Goal: Transaction & Acquisition: Download file/media

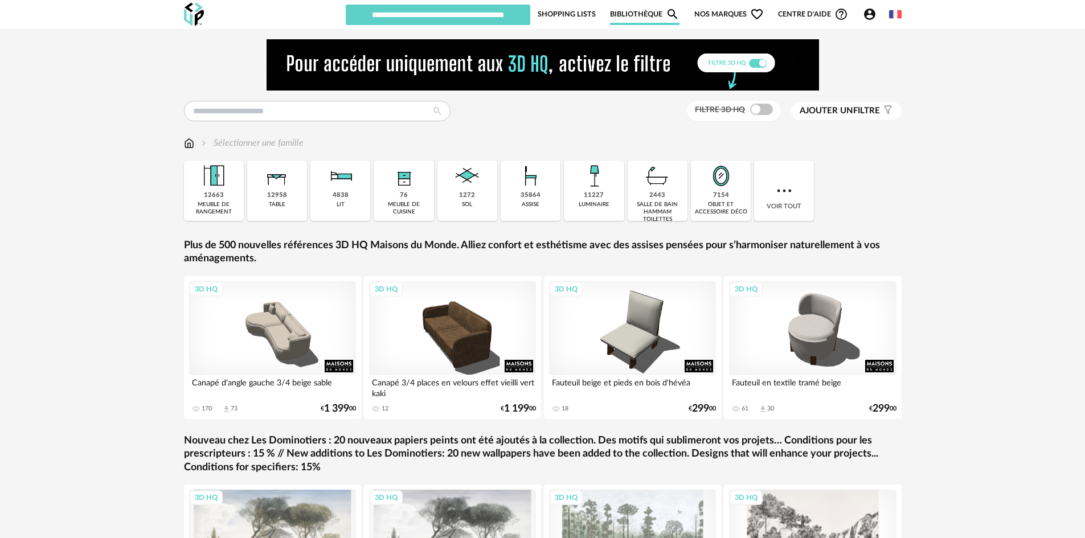
click at [567, 17] on link "Shopping Lists" at bounding box center [566, 14] width 58 height 22
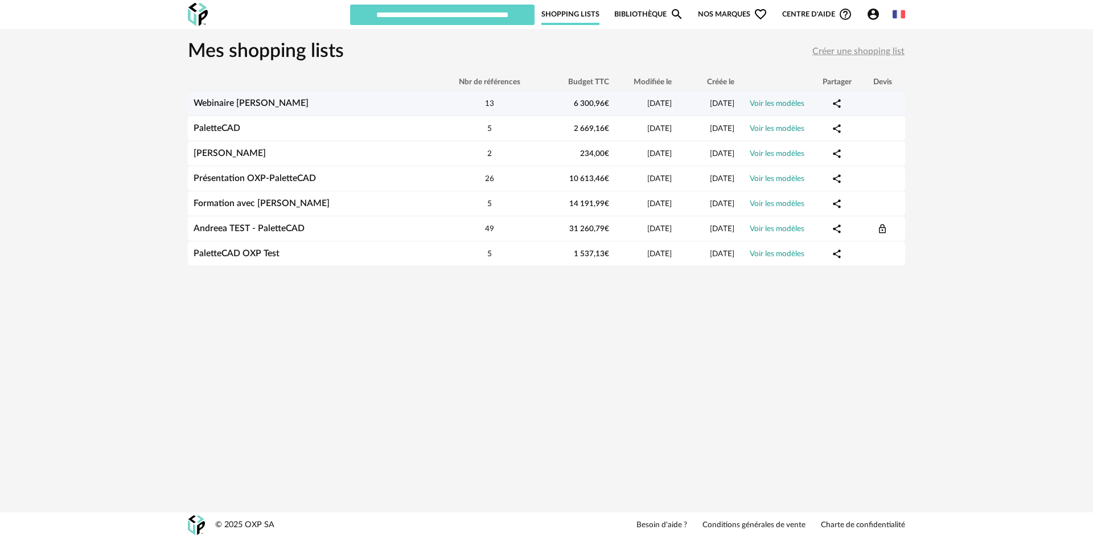
click at [225, 102] on link "Webinaire [PERSON_NAME]" at bounding box center [251, 102] width 115 height 9
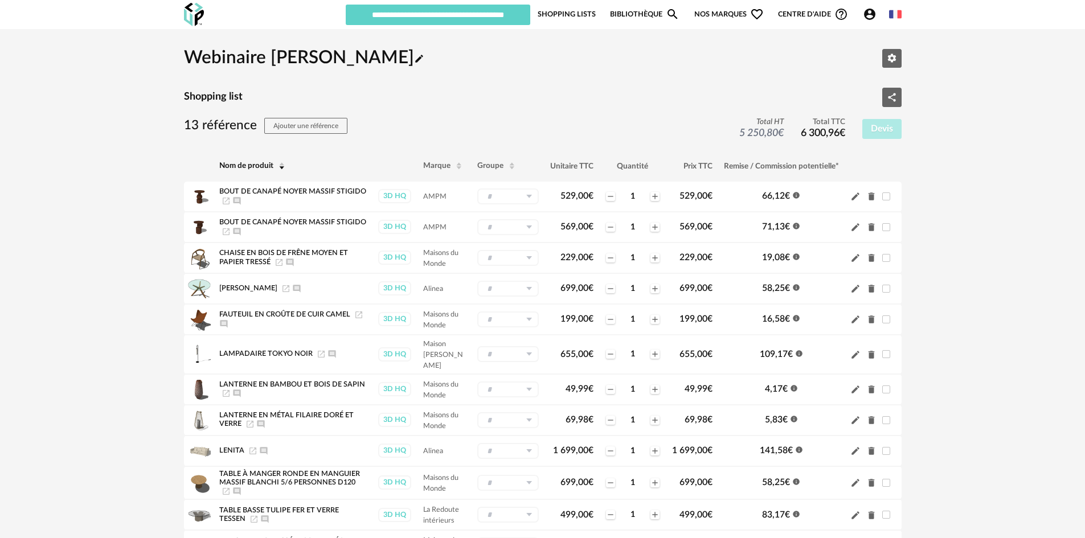
click at [571, 14] on link "Shopping Lists" at bounding box center [566, 14] width 58 height 22
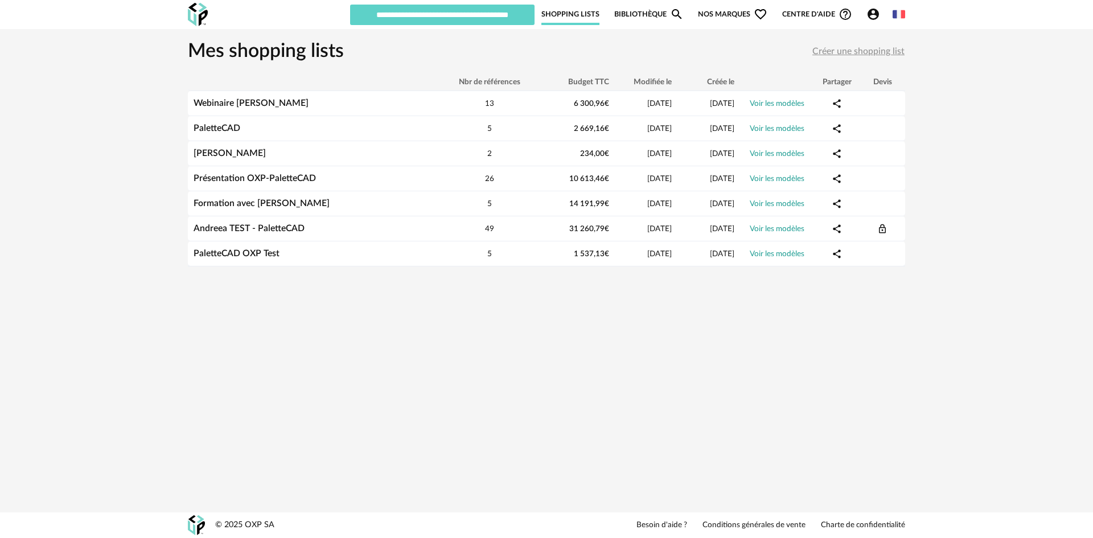
click at [873, 14] on icon "Account Circle icon" at bounding box center [874, 14] width 14 height 14
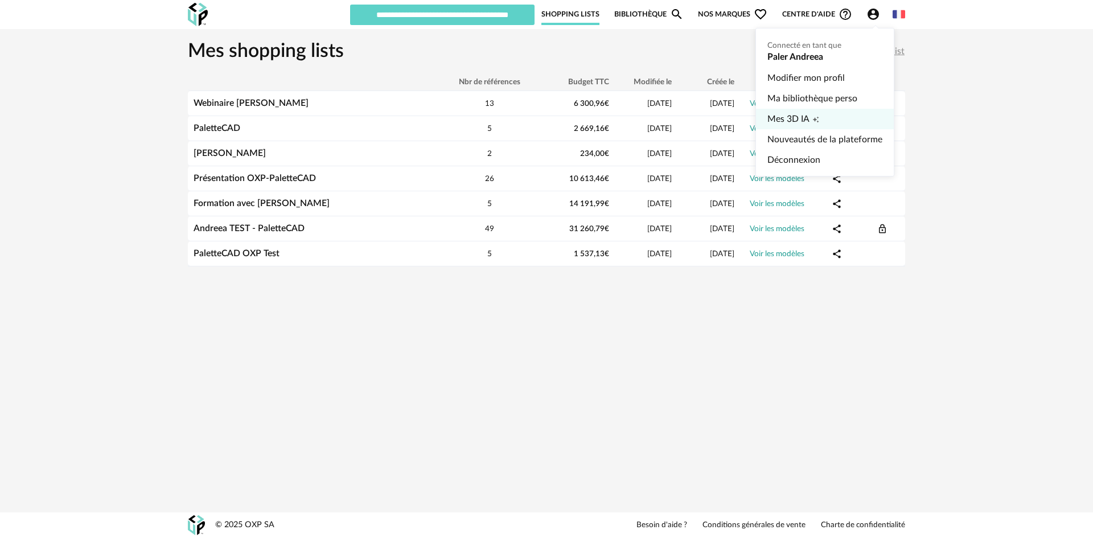
click at [791, 124] on span "Mes 3D IA" at bounding box center [788, 119] width 42 height 20
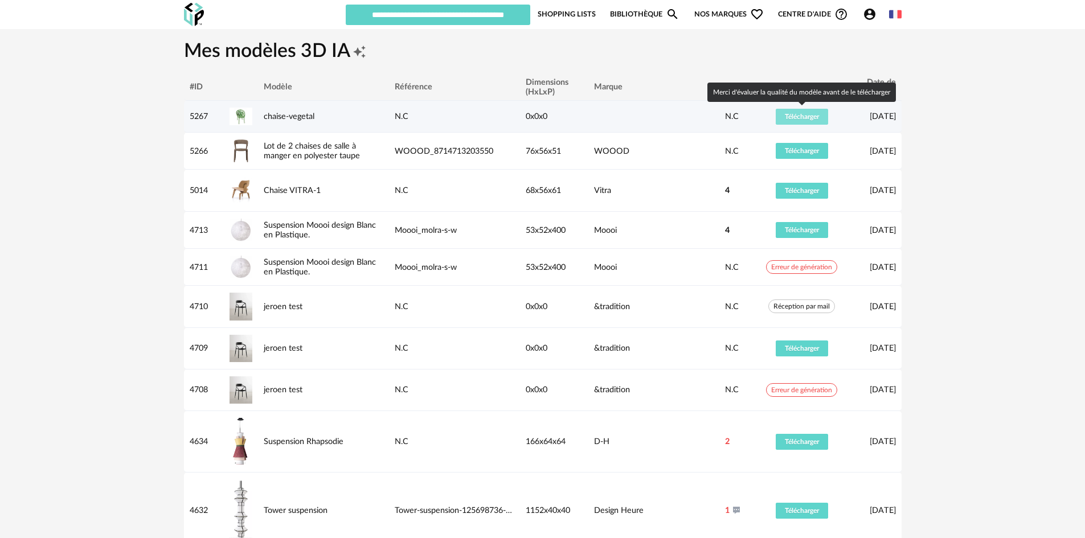
click at [798, 116] on span "Télécharger" at bounding box center [802, 116] width 34 height 7
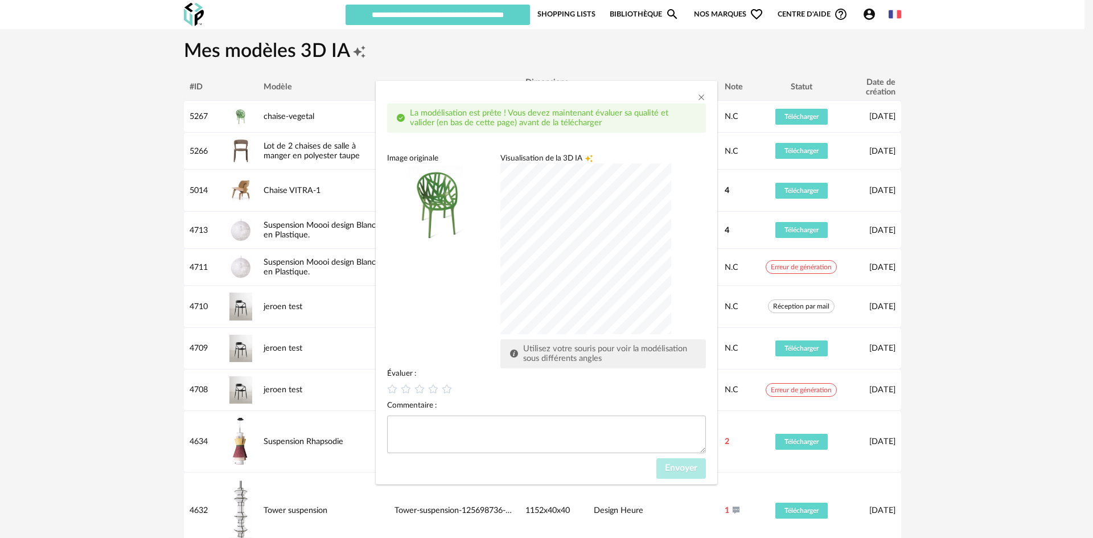
click at [571, 299] on div "dialog" at bounding box center [585, 248] width 171 height 171
click at [585, 253] on div "dialog" at bounding box center [585, 248] width 171 height 171
click at [607, 274] on div "dialog" at bounding box center [585, 248] width 171 height 171
click at [558, 241] on div "dialog" at bounding box center [585, 248] width 171 height 171
click at [979, 381] on div "La modélisation est prête ! Vous devez maintenant évaluer sa qualité et valider…" at bounding box center [546, 269] width 1093 height 538
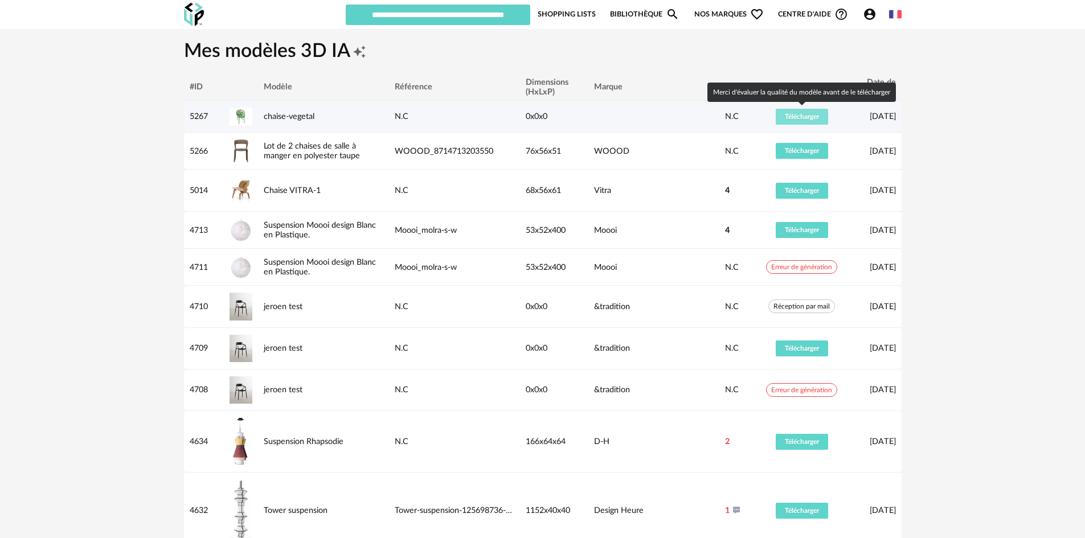
click at [815, 114] on span "Télécharger" at bounding box center [802, 116] width 34 height 7
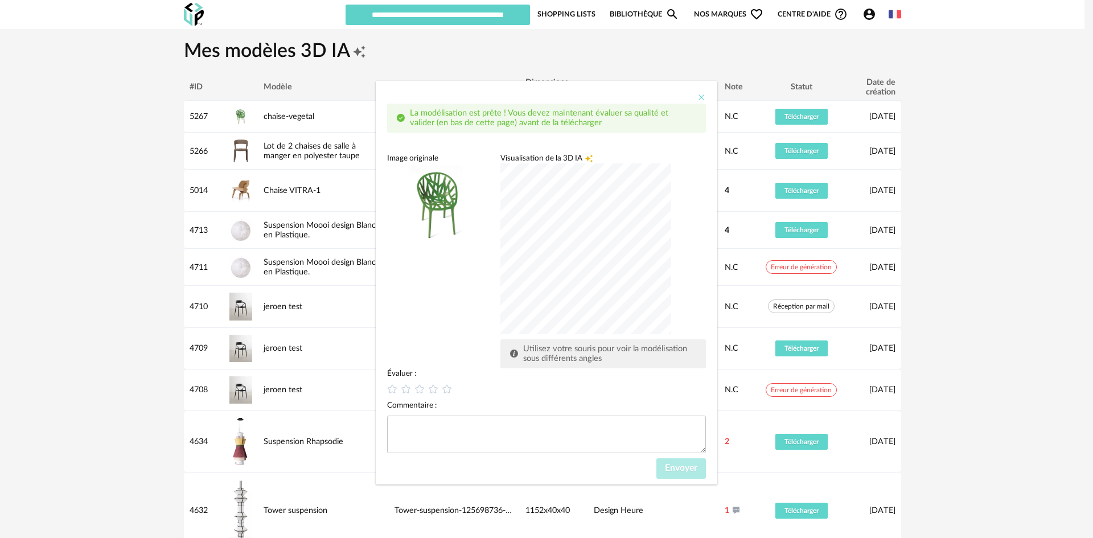
click at [705, 96] on icon "Close" at bounding box center [701, 97] width 9 height 9
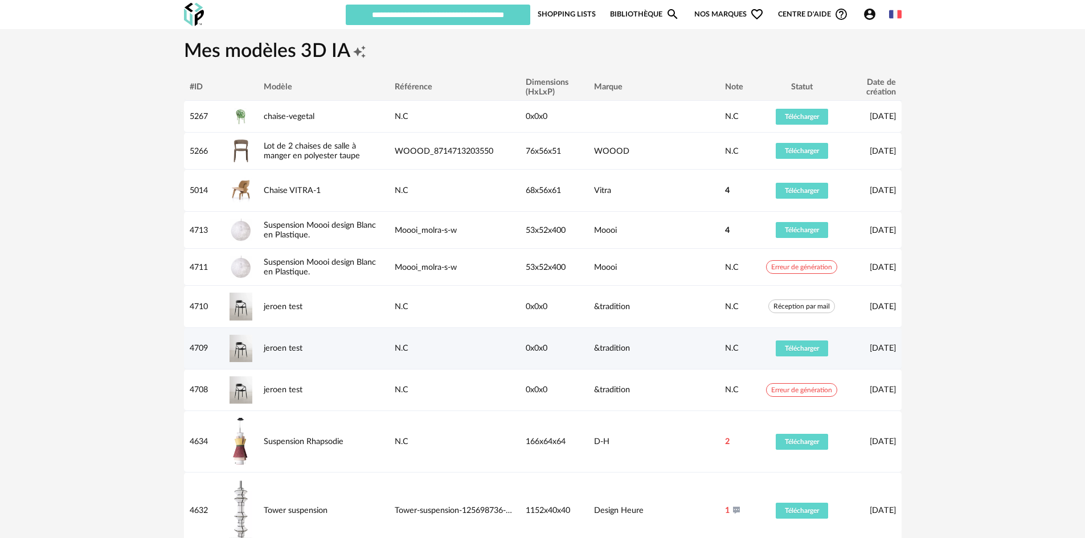
drag, startPoint x: 926, startPoint y: 416, endPoint x: 896, endPoint y: 356, distance: 67.7
click at [926, 416] on div "Mes modèles 3D IA Creation icon #ID Modèle Référence Dimensions (HxLxP) Marque …" at bounding box center [542, 332] width 1085 height 606
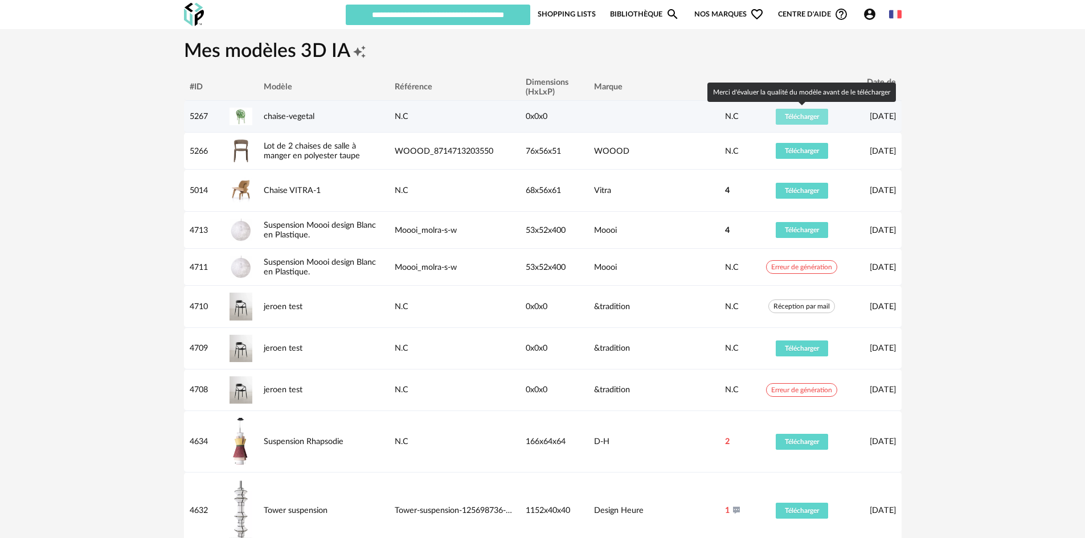
click at [795, 119] on span "Télécharger" at bounding box center [802, 116] width 34 height 7
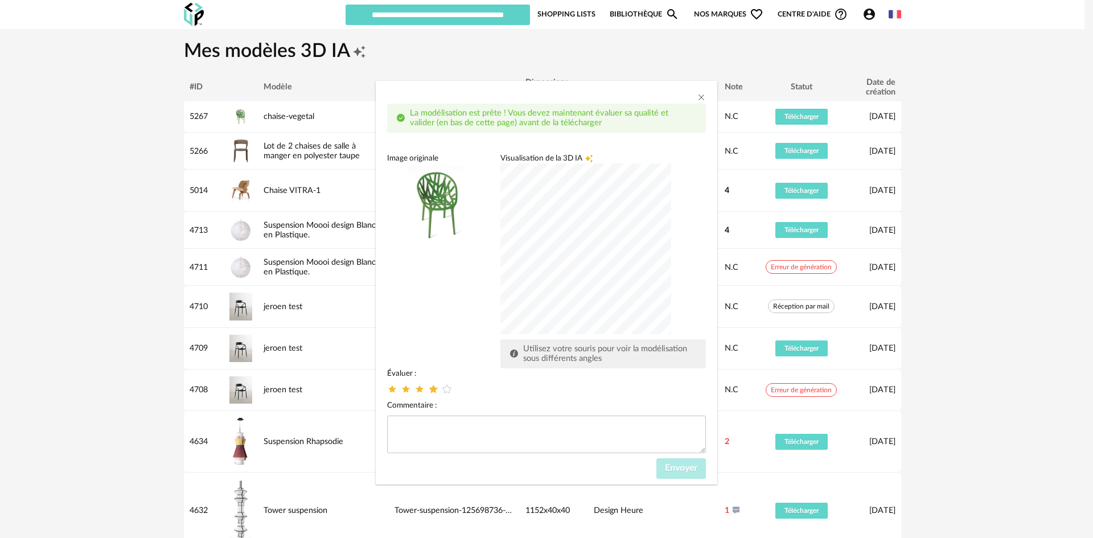
click at [432, 391] on icon "dialog" at bounding box center [434, 389] width 12 height 12
click at [676, 469] on span "Envoyer" at bounding box center [681, 467] width 32 height 9
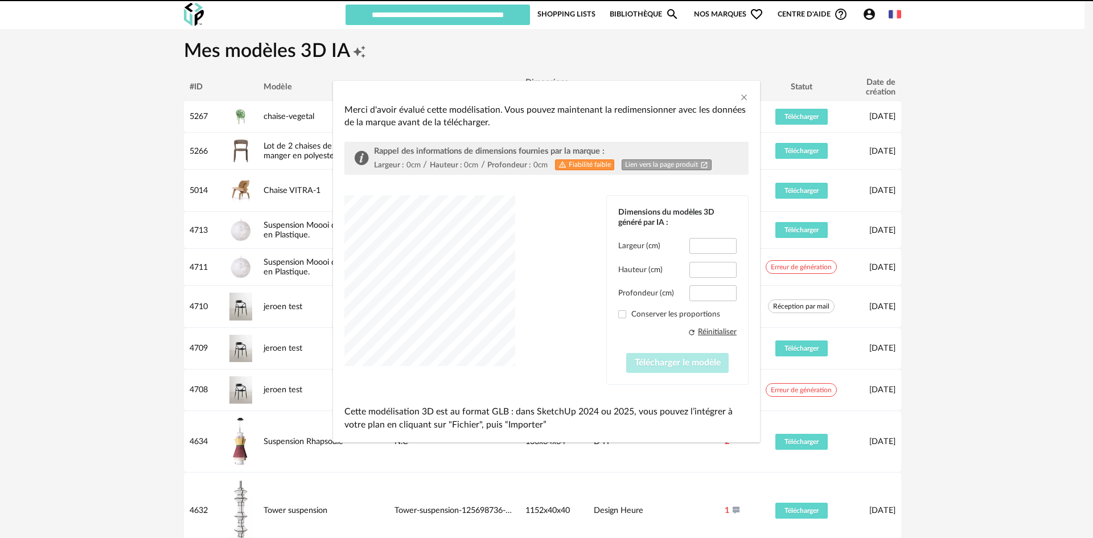
type input "*****"
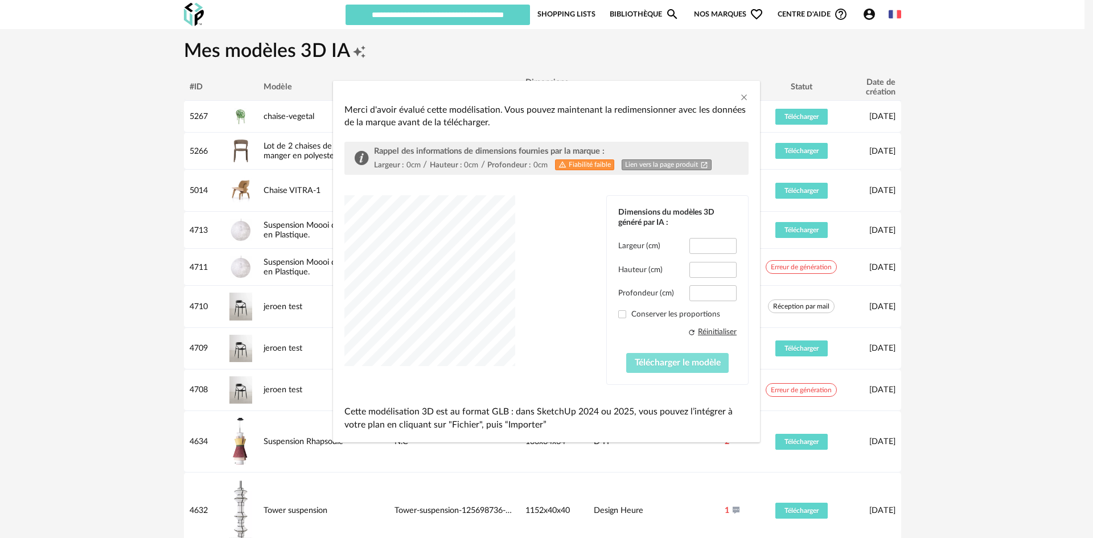
drag, startPoint x: 691, startPoint y: 355, endPoint x: 700, endPoint y: 368, distance: 15.6
click at [691, 355] on button "Télécharger le modèle" at bounding box center [677, 363] width 103 height 20
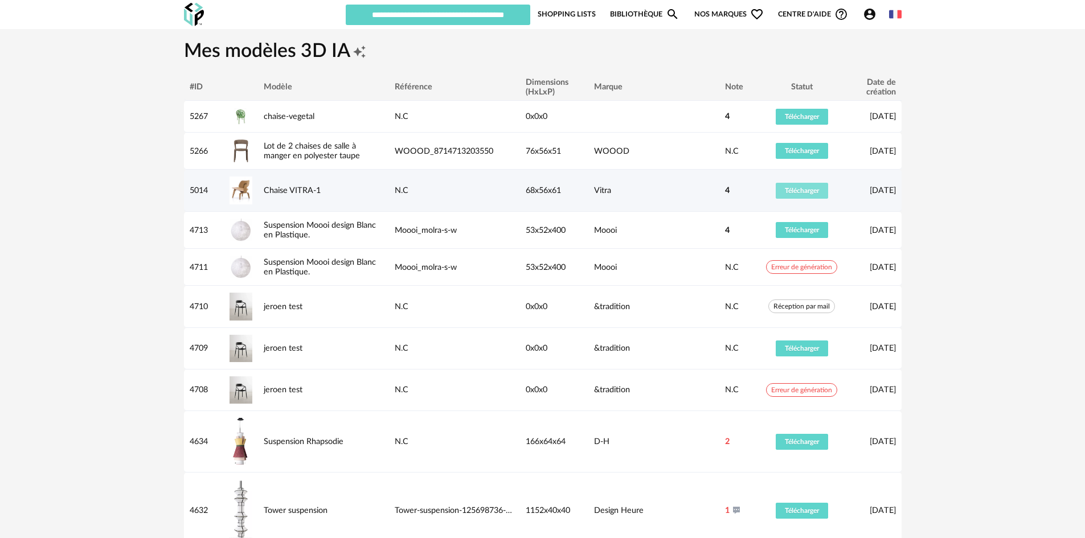
click at [814, 195] on button "Télécharger" at bounding box center [801, 191] width 52 height 16
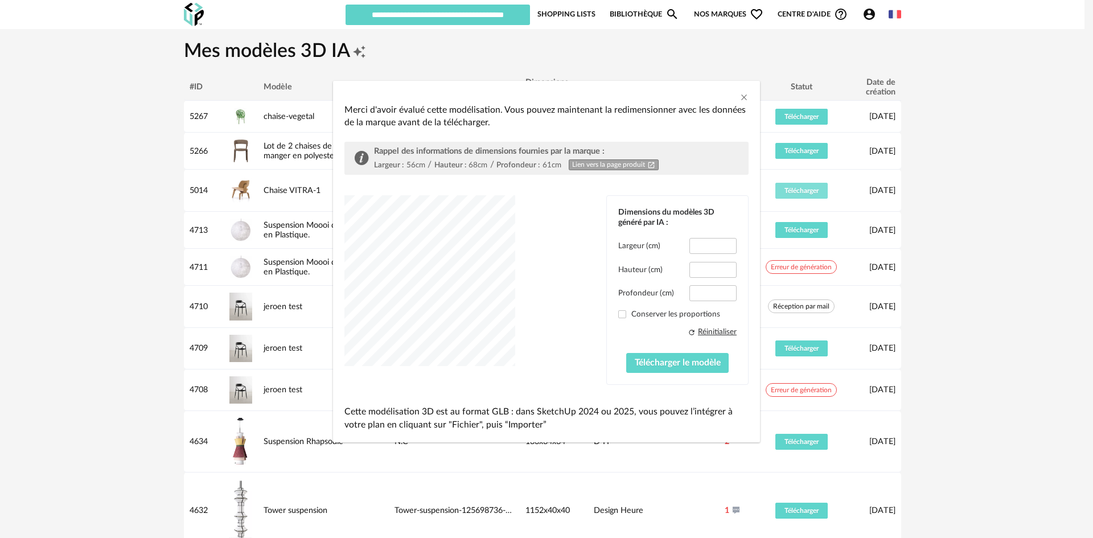
type input "****"
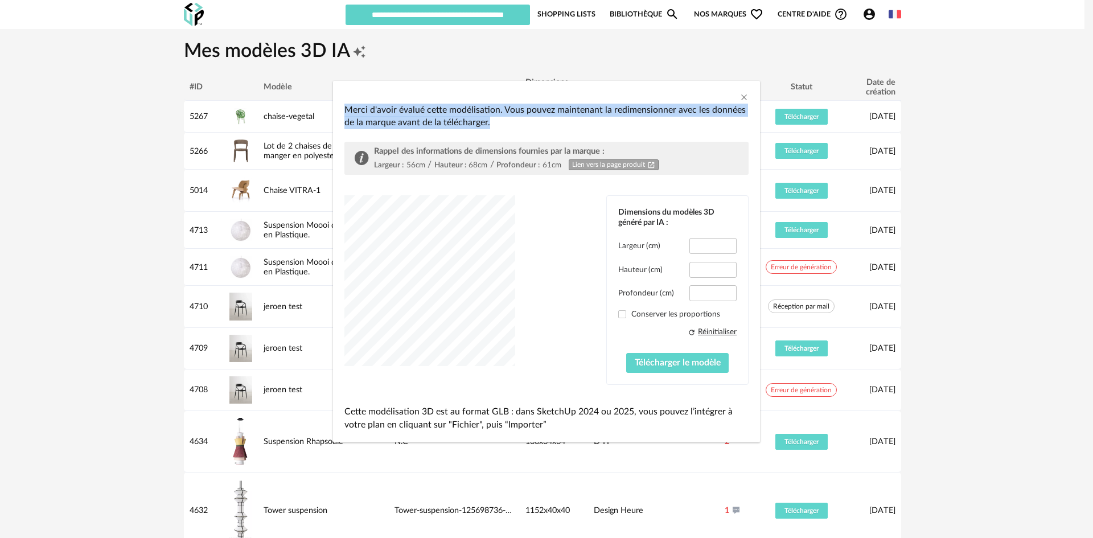
drag, startPoint x: 572, startPoint y: 93, endPoint x: 113, endPoint y: 142, distance: 460.9
click at [113, 142] on div "Merci d'avoir évalué cette modélisation. Vous pouvez maintenant la redimensionn…" at bounding box center [546, 269] width 1093 height 538
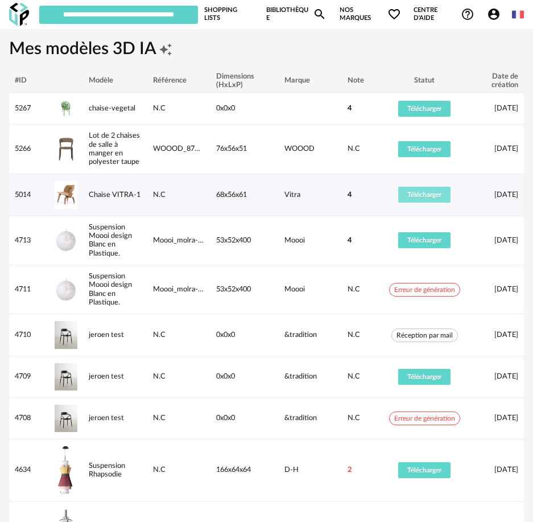
click at [439, 198] on span "Télécharger" at bounding box center [425, 194] width 34 height 7
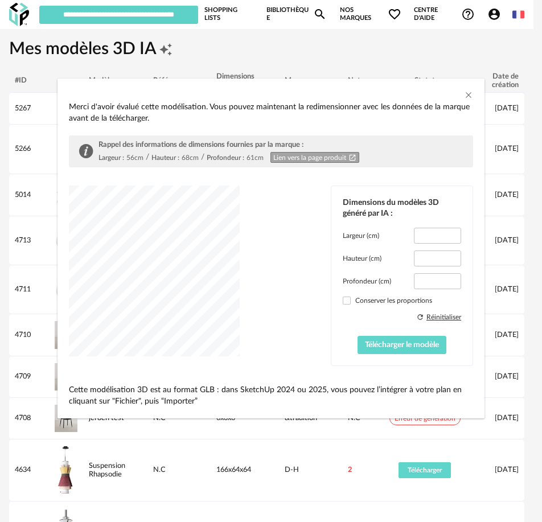
type input "****"
click at [417, 345] on span "Télécharger le modèle" at bounding box center [402, 345] width 74 height 8
